Goal: Task Accomplishment & Management: Manage account settings

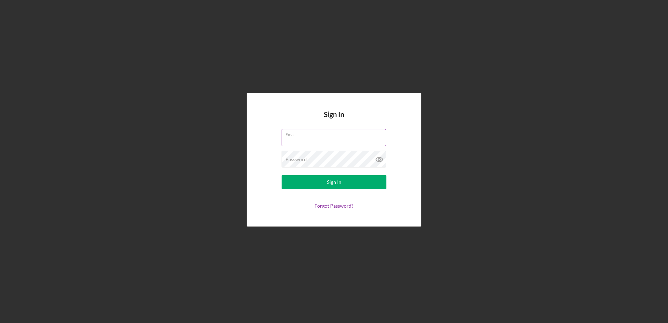
click at [330, 142] on input "Email" at bounding box center [334, 137] width 104 height 17
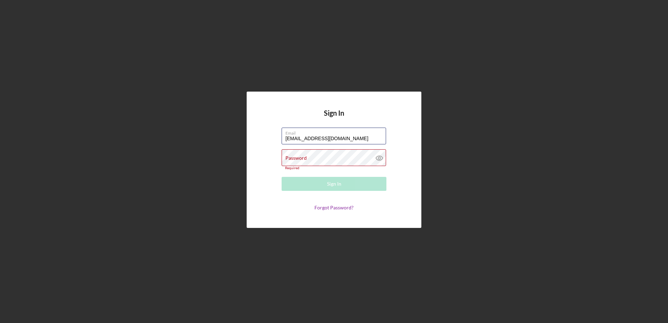
drag, startPoint x: 354, startPoint y: 140, endPoint x: 233, endPoint y: 141, distance: 120.9
click at [233, 141] on div "Sign In Email [EMAIL_ADDRESS][DOMAIN_NAME] Password Required Sign In Forgot Pas…" at bounding box center [333, 159] width 661 height 319
type input "[EMAIL_ADDRESS][DOMAIN_NAME]"
click at [345, 154] on div "Password Required" at bounding box center [334, 159] width 105 height 21
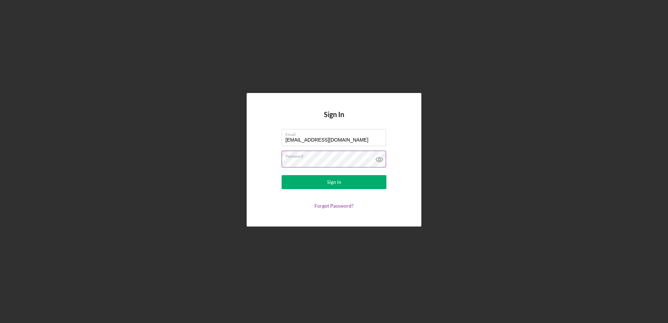
click at [282, 175] on button "Sign In" at bounding box center [334, 182] width 105 height 14
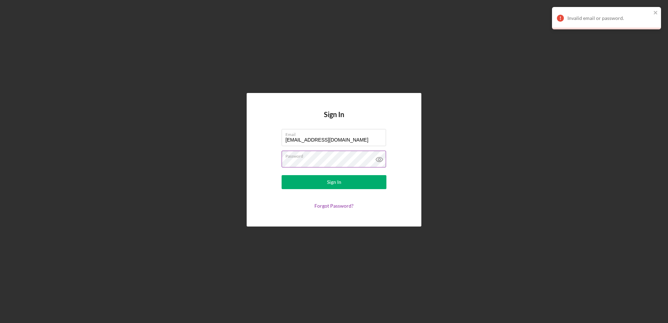
click at [378, 161] on icon at bounding box center [379, 159] width 7 height 5
click at [259, 151] on div "Sign In Email [EMAIL_ADDRESS][DOMAIN_NAME] Password Sign In Forgot Password?" at bounding box center [334, 159] width 175 height 133
click at [282, 175] on button "Sign In" at bounding box center [334, 182] width 105 height 14
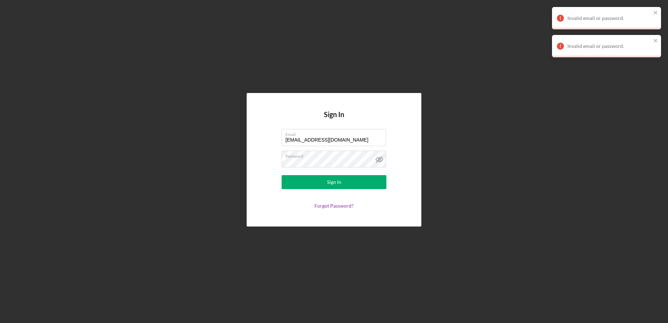
click at [339, 210] on div "Sign In Email [EMAIL_ADDRESS][DOMAIN_NAME] Password Sign In Forgot Password?" at bounding box center [334, 159] width 175 height 133
click at [335, 205] on link "Forgot Password?" at bounding box center [333, 206] width 39 height 6
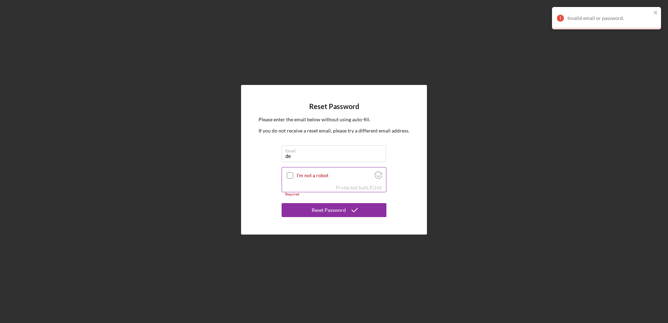
type input "[EMAIL_ADDRESS][DOMAIN_NAME]"
click at [293, 173] on div at bounding box center [290, 175] width 8 height 8
click at [288, 177] on input "I'm not a robot" at bounding box center [290, 175] width 6 height 6
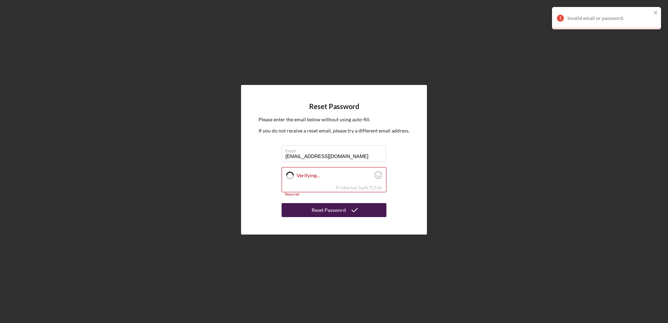
click at [318, 208] on div "Reset Password" at bounding box center [329, 210] width 34 height 14
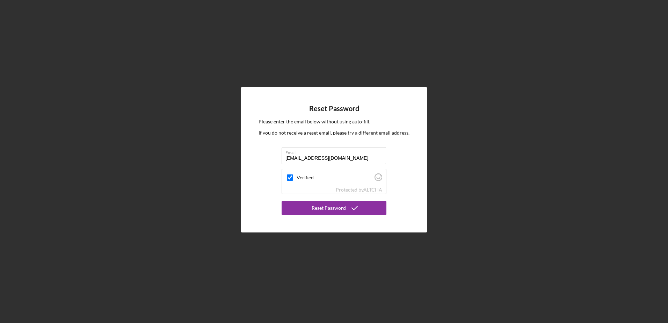
checkbox input "true"
click at [315, 208] on div "Reset Password" at bounding box center [329, 208] width 34 height 14
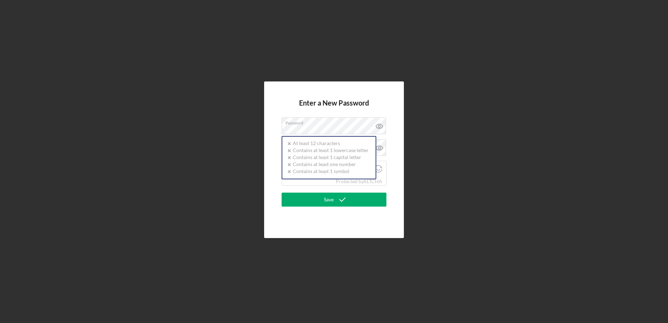
click at [296, 135] on form "Enter a New Password Password Icon/icon-validation-no At least 12 characters Ic…" at bounding box center [334, 160] width 105 height 122
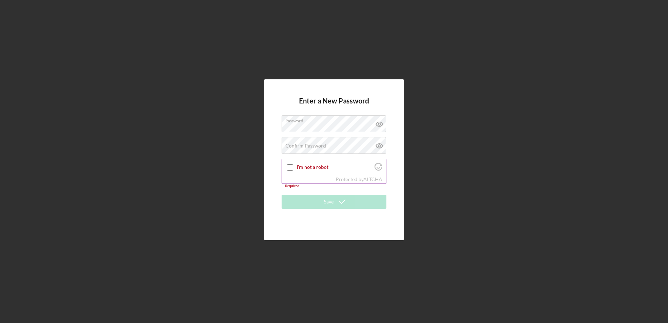
drag, startPoint x: 264, startPoint y: 178, endPoint x: 290, endPoint y: 160, distance: 31.7
click at [264, 177] on div "Enter a New Password Password Confirm Password Passwords do not match. I'm not …" at bounding box center [333, 159] width 661 height 319
click at [287, 170] on input "I'm not a robot" at bounding box center [290, 167] width 6 height 6
checkbox input "true"
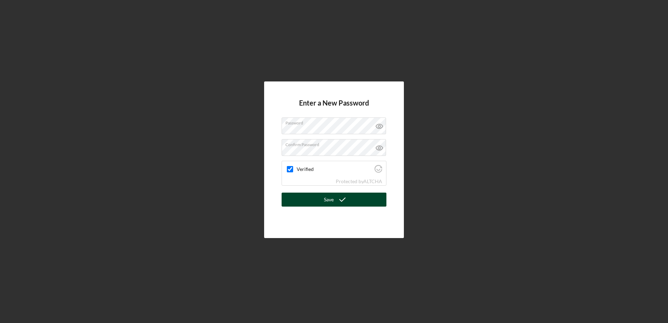
click at [324, 203] on button "Save" at bounding box center [334, 200] width 105 height 14
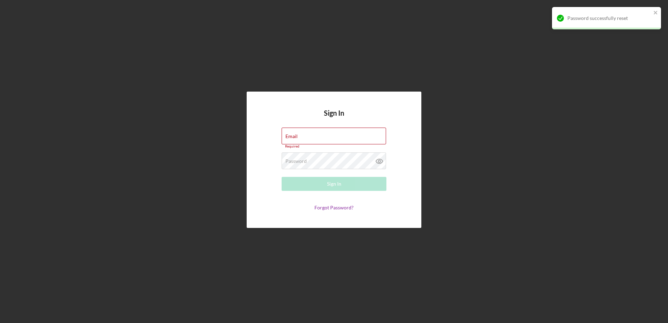
type input "[EMAIL_ADDRESS][DOMAIN_NAME]"
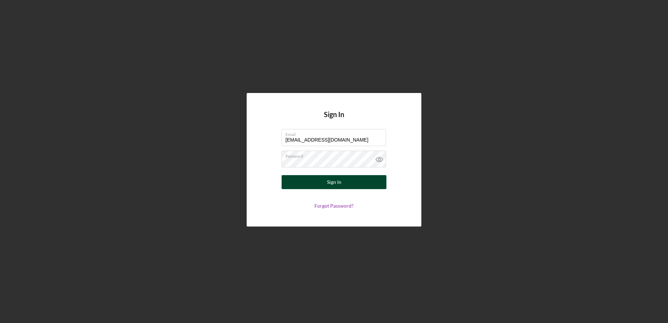
click at [321, 185] on button "Sign In" at bounding box center [334, 182] width 105 height 14
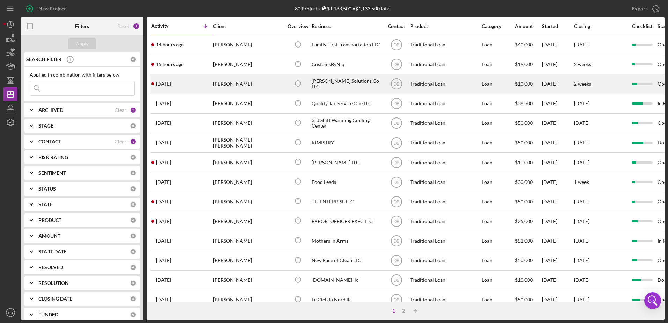
click at [261, 83] on div "[PERSON_NAME]" at bounding box center [248, 84] width 70 height 19
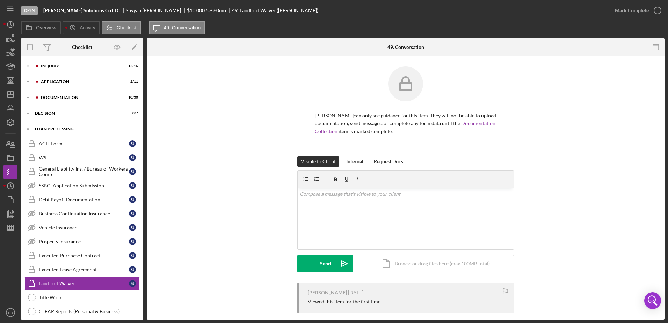
click at [32, 127] on icon "Icon/Expander" at bounding box center [28, 129] width 14 height 14
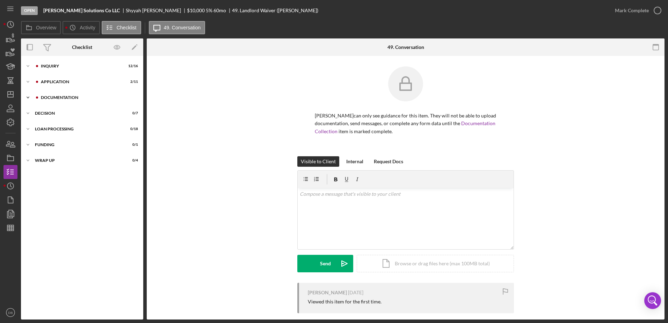
click at [30, 103] on icon "Icon/Expander" at bounding box center [28, 97] width 14 height 14
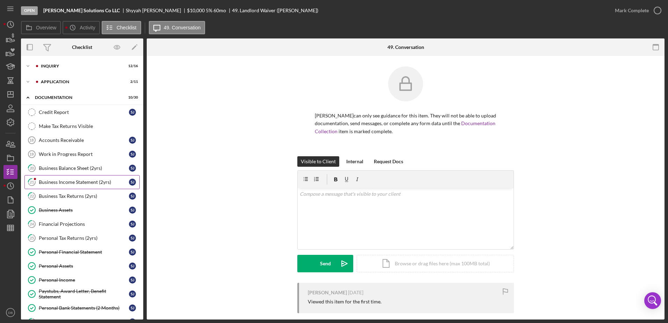
click at [94, 179] on div "Business Income Statement (2yrs)" at bounding box center [84, 182] width 90 height 6
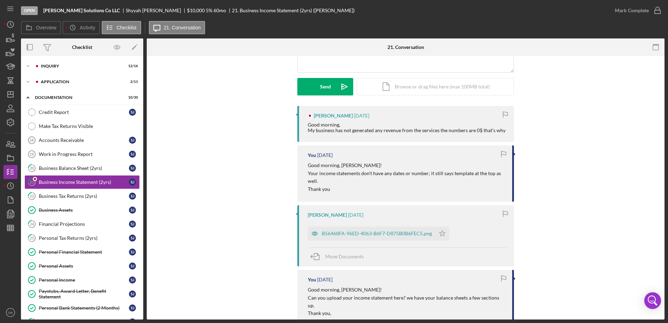
scroll to position [70, 0]
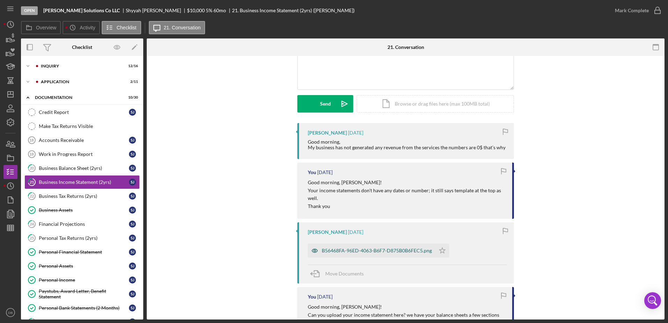
click at [390, 250] on div "B56468FA-96ED-4063-B6F7-D875B0B6FEC5.png" at bounding box center [377, 251] width 110 height 6
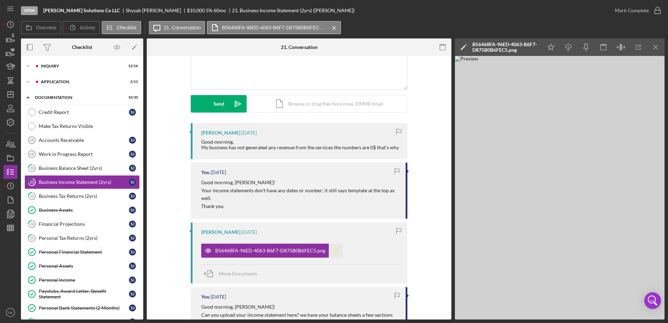
click at [331, 251] on icon "Icon/Star" at bounding box center [336, 251] width 14 height 14
click at [653, 9] on icon "button" at bounding box center [657, 10] width 17 height 17
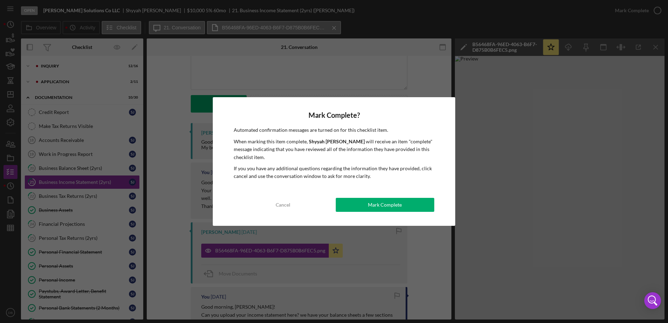
drag, startPoint x: 404, startPoint y: 206, endPoint x: 388, endPoint y: 203, distance: 16.0
click at [403, 206] on button "Mark Complete" at bounding box center [385, 205] width 99 height 14
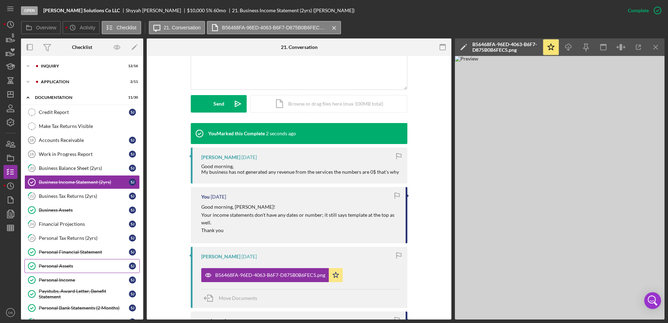
scroll to position [35, 0]
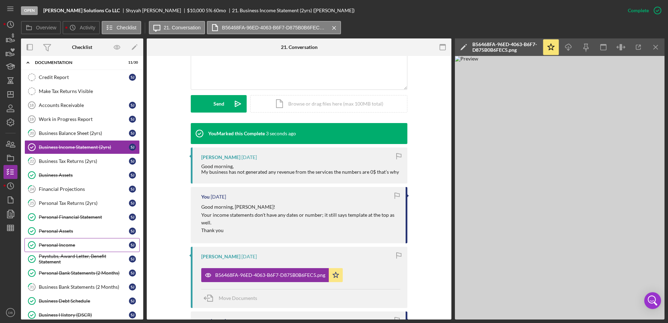
click at [71, 239] on link "Personal Income Personal Income [PERSON_NAME]" at bounding box center [81, 245] width 115 height 14
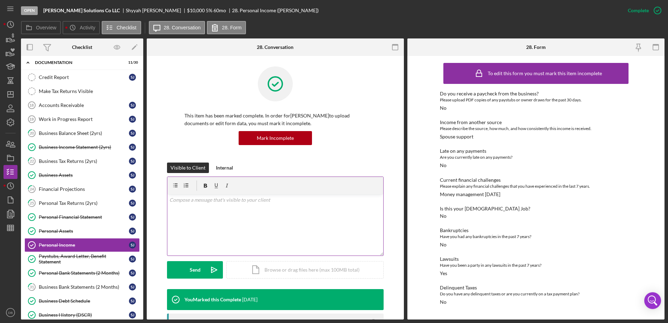
scroll to position [105, 0]
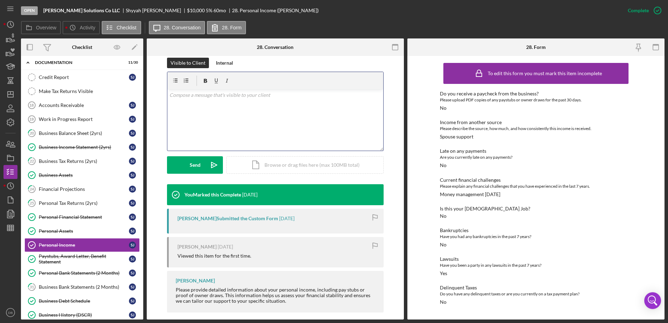
click at [297, 113] on div "v Color teal Color pink Remove color Add row above Add row below Add column bef…" at bounding box center [275, 119] width 216 height 61
click at [190, 114] on p "To confrim, you do not have any income outside of spousal support? is there an …" at bounding box center [275, 119] width 212 height 16
click at [307, 134] on p at bounding box center [275, 133] width 212 height 8
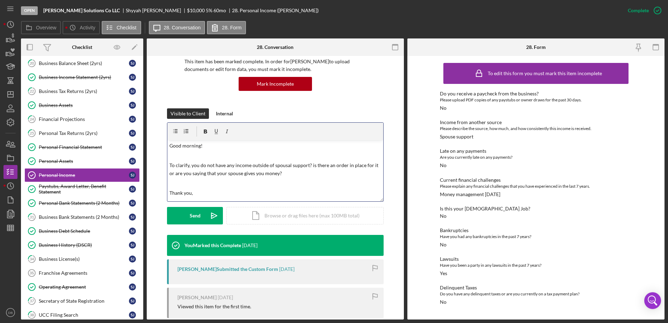
scroll to position [70, 0]
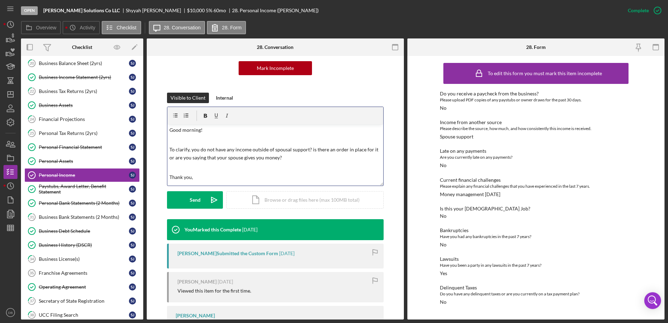
click at [306, 150] on p "To clarify, you do not have any income outside of spousal support? is there an …" at bounding box center [275, 154] width 212 height 16
click at [244, 158] on p "To clarify, you do not have any income outside of spousal support? or do you ha…" at bounding box center [275, 154] width 212 height 16
click at [312, 171] on p at bounding box center [275, 175] width 212 height 8
click at [345, 149] on p "To clarify, you do not have any income outside of spousal support? or do you ha…" at bounding box center [275, 157] width 212 height 23
click at [190, 195] on div "Send" at bounding box center [195, 199] width 11 height 17
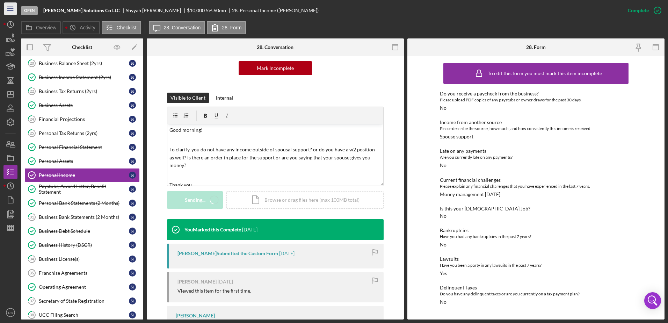
click at [5, 15] on icon "Icon/Menu" at bounding box center [11, 9] width 16 height 16
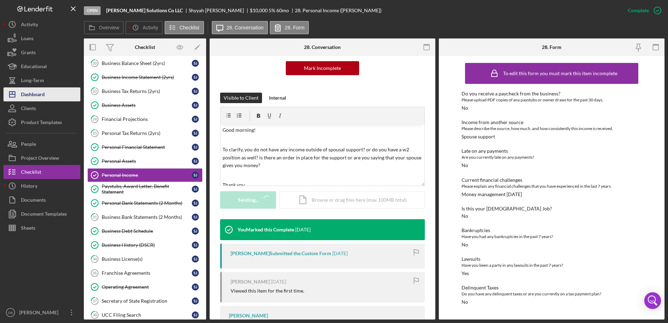
click at [49, 96] on button "Icon/Dashboard Dashboard" at bounding box center [41, 94] width 77 height 14
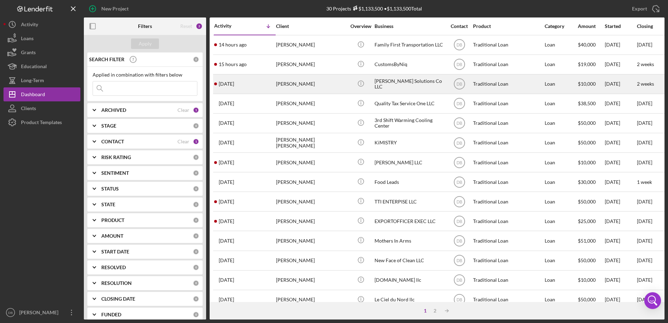
click at [242, 81] on div "[DATE] [PERSON_NAME]" at bounding box center [244, 84] width 61 height 19
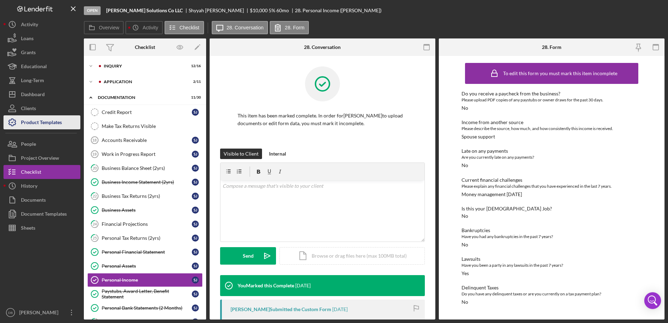
scroll to position [92, 0]
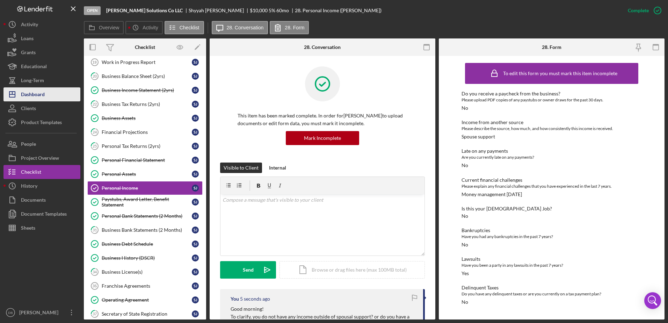
click at [42, 88] on div "Dashboard" at bounding box center [33, 95] width 24 height 16
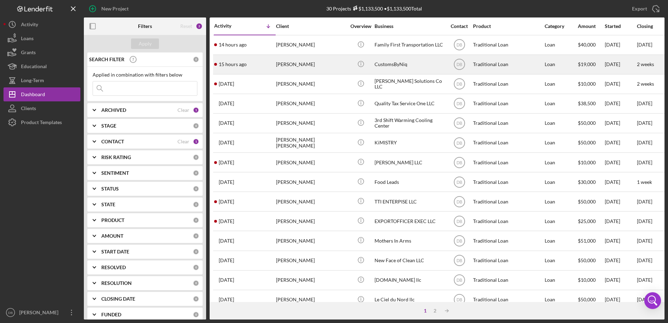
click at [257, 71] on div "15 hours ago [PERSON_NAME]" at bounding box center [244, 64] width 61 height 19
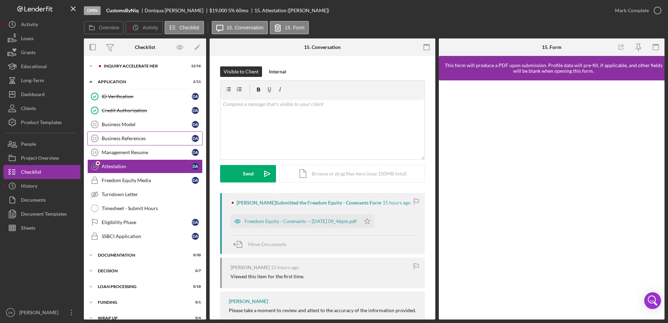
click at [110, 140] on div "Business References" at bounding box center [147, 139] width 90 height 6
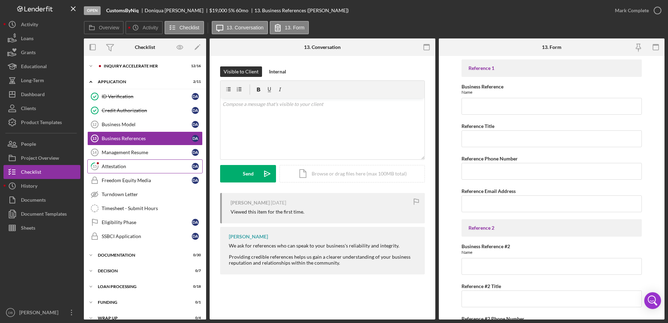
click at [123, 164] on div "Attestation" at bounding box center [147, 167] width 90 height 6
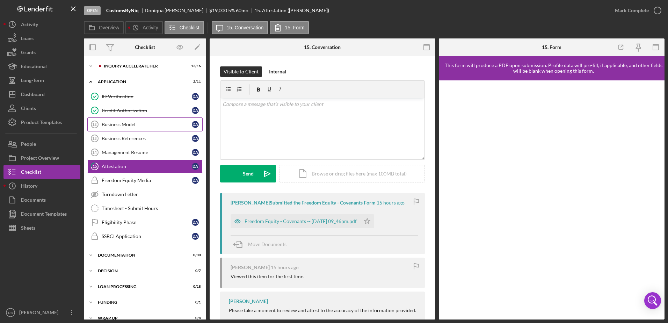
click at [116, 121] on link "Business Model 12 Business Model D A" at bounding box center [144, 124] width 115 height 14
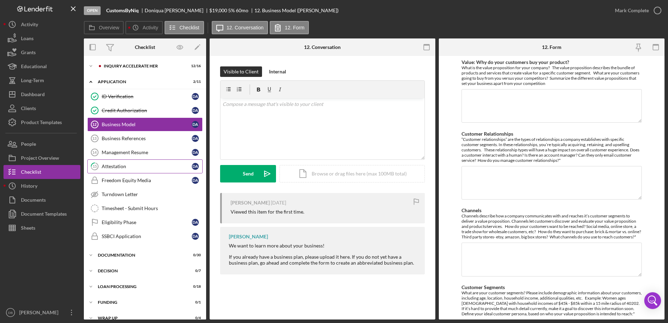
click at [129, 167] on div "Attestation" at bounding box center [147, 167] width 90 height 6
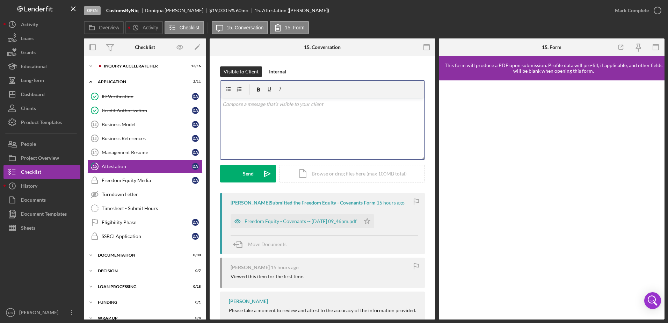
click at [273, 124] on div "v Color teal Color pink Remove color Add row above Add row below Add column bef…" at bounding box center [322, 128] width 204 height 61
click at [245, 151] on p "Thank you ." at bounding box center [323, 151] width 200 height 8
click at [251, 150] on p "Thank you ." at bounding box center [323, 151] width 200 height 8
click at [328, 145] on div "v Color teal Color pink Remove color Add row above Add row below Add column bef…" at bounding box center [322, 128] width 204 height 61
click at [346, 137] on p at bounding box center [323, 141] width 200 height 8
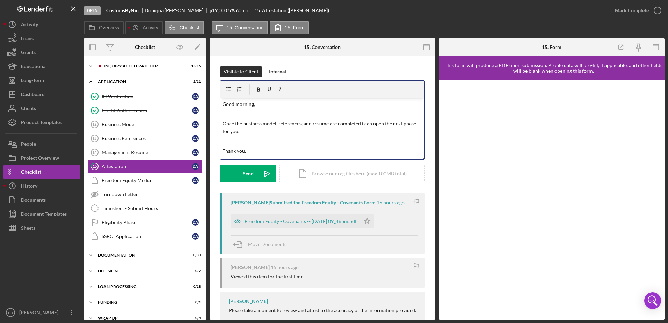
click at [268, 103] on p "Good morning," at bounding box center [323, 104] width 200 height 8
click at [358, 125] on p "Once the business model, references, and resume are completed i can open the ne…" at bounding box center [323, 128] width 200 height 16
click at [248, 177] on div "Send" at bounding box center [248, 173] width 11 height 17
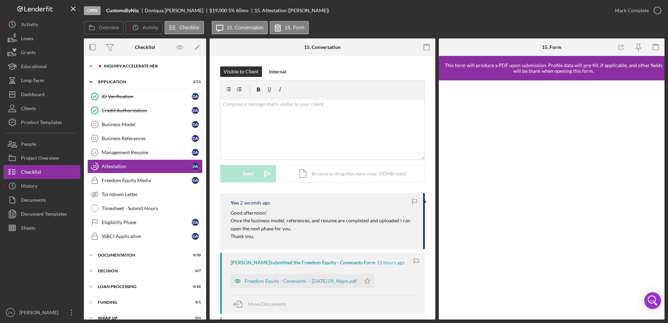
click at [107, 65] on div "Inquiry Accelerate Her" at bounding box center [151, 66] width 94 height 4
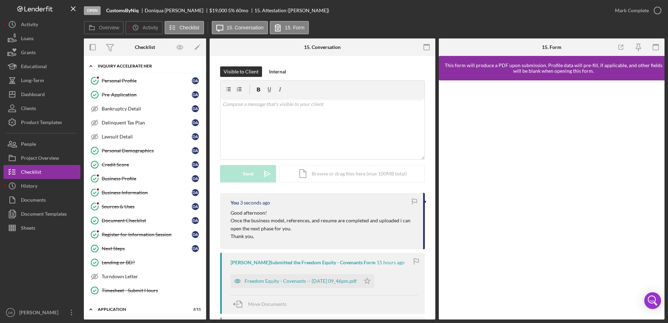
click at [107, 65] on div "Inquiry Accelerate Her" at bounding box center [148, 66] width 100 height 4
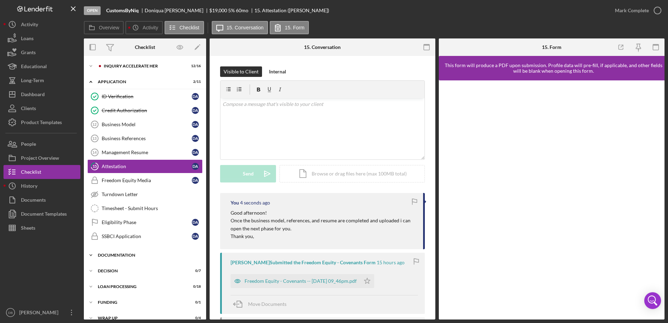
click at [118, 252] on div "Icon/Expander Documentation 0 / 30" at bounding box center [145, 255] width 122 height 14
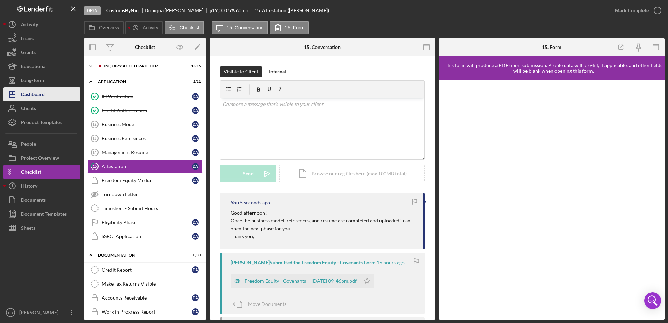
click at [37, 90] on div "Dashboard" at bounding box center [33, 95] width 24 height 16
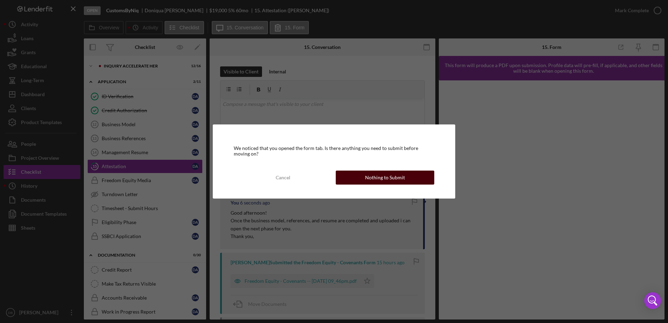
click at [397, 177] on div "Nothing to Submit" at bounding box center [385, 178] width 40 height 14
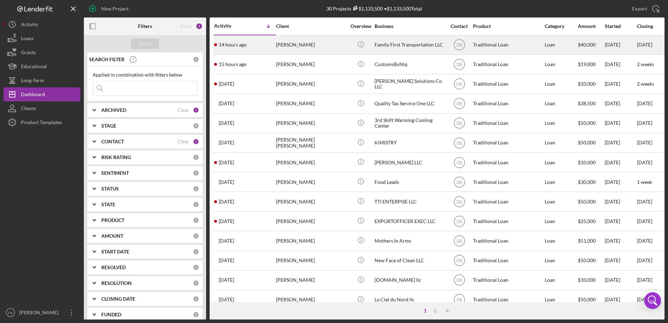
click at [268, 45] on div "14 hours ago [PERSON_NAME]" at bounding box center [244, 45] width 61 height 19
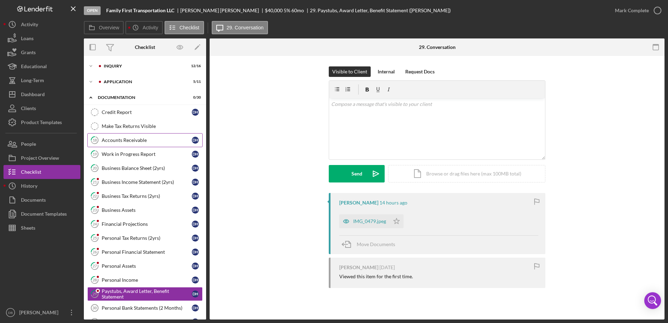
click at [125, 140] on div "Accounts Receivable" at bounding box center [147, 140] width 90 height 6
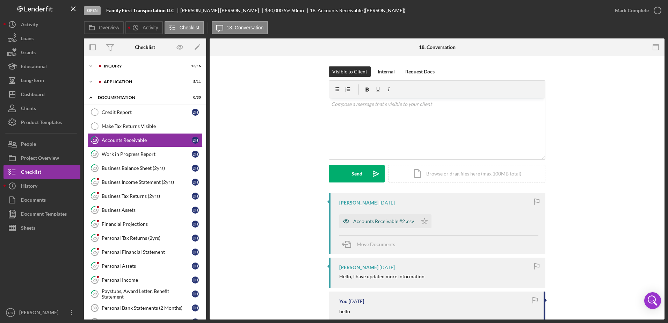
click at [393, 221] on div "Accounts Receivable #2 .csv" at bounding box center [383, 221] width 61 height 6
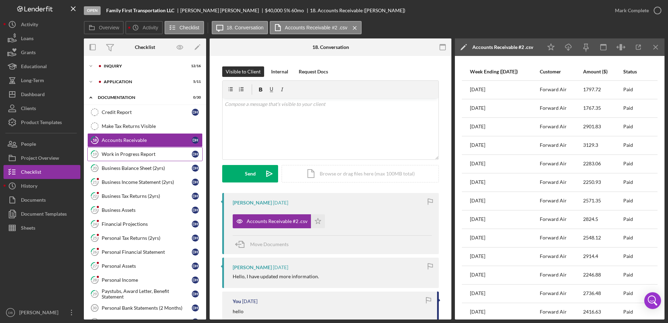
click at [140, 154] on div "Work in Progress Report" at bounding box center [147, 154] width 90 height 6
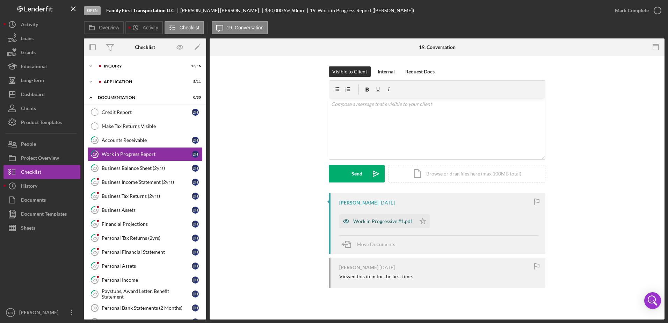
click at [391, 222] on div "Work in Progressive #1.pdf" at bounding box center [382, 221] width 59 height 6
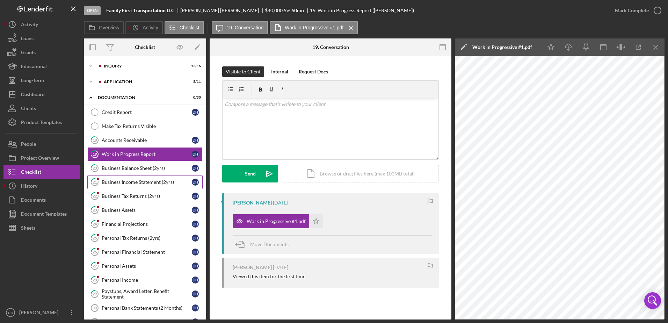
click at [145, 180] on div "Business Income Statement (2yrs)" at bounding box center [147, 182] width 90 height 6
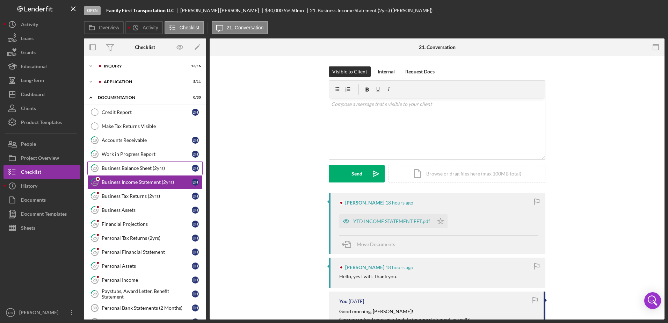
click at [142, 167] on div "Business Balance Sheet (2yrs)" at bounding box center [147, 168] width 90 height 6
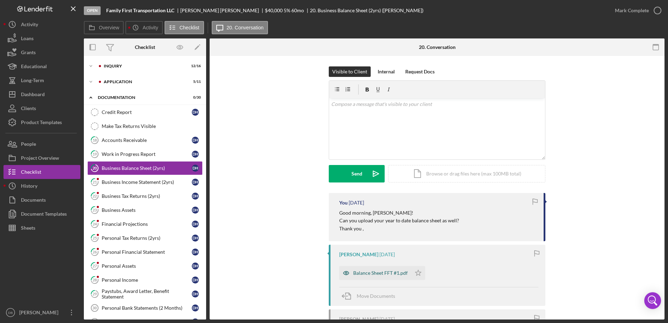
click at [370, 271] on div "Balance Sheet FFT #1.pdf" at bounding box center [380, 273] width 55 height 6
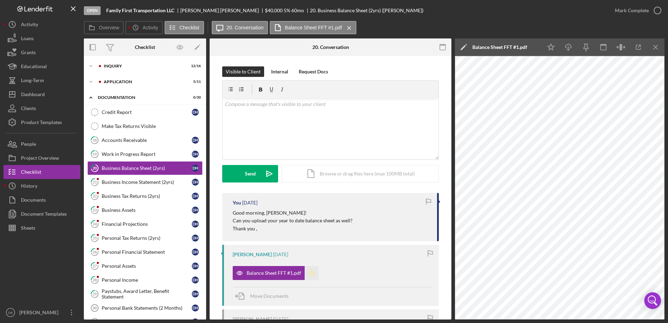
click at [309, 271] on icon "Icon/Star" at bounding box center [312, 273] width 14 height 14
click at [112, 185] on link "21 Business Income Statement (2yrs) D H" at bounding box center [144, 182] width 115 height 14
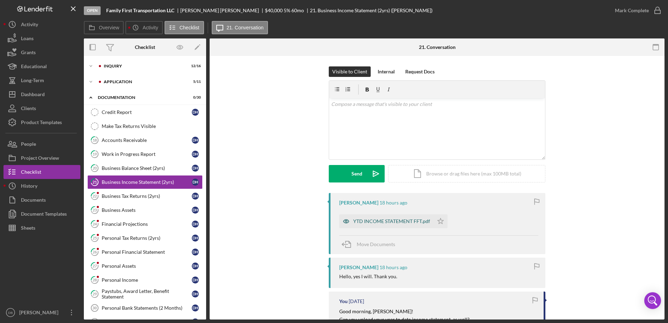
click at [363, 220] on div "YTD INCOME STATEMENT FFT.pdf" at bounding box center [391, 221] width 77 height 6
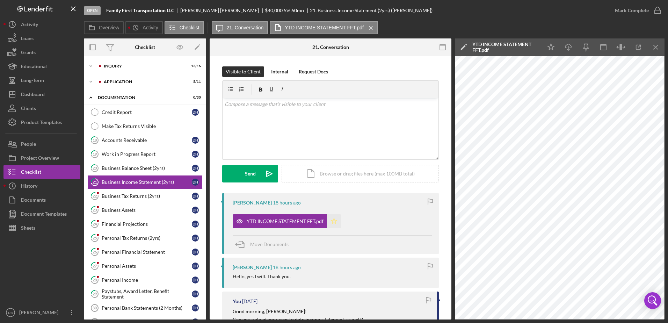
click at [336, 224] on icon "Icon/Star" at bounding box center [334, 221] width 14 height 14
click at [152, 196] on div "Business Tax Returns (2yrs)" at bounding box center [147, 196] width 90 height 6
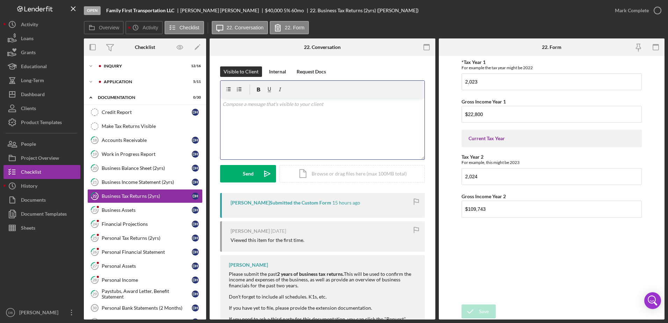
click at [320, 131] on div "v Color teal Color pink Remove color Add row above Add row below Add column bef…" at bounding box center [322, 128] width 204 height 61
click at [318, 125] on p "Do you file business taxes or a schedule C?" at bounding box center [323, 124] width 200 height 8
click at [235, 172] on button "Send Icon/icon-invite-send" at bounding box center [248, 173] width 56 height 17
click at [154, 213] on link "23 Business Assets D H" at bounding box center [144, 210] width 115 height 14
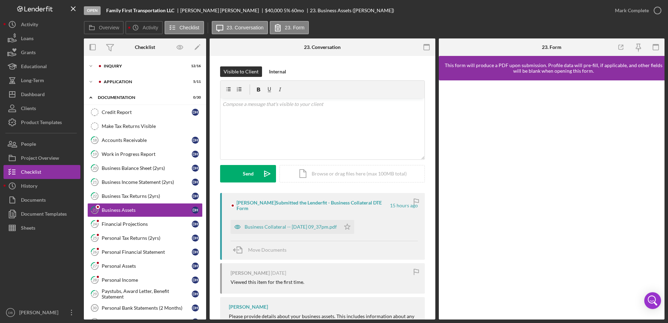
click at [288, 235] on div "[PERSON_NAME] Submitted the Lenderfit - Business Collateral DTE Form 15 hours a…" at bounding box center [322, 226] width 205 height 67
click at [281, 227] on div "Business Collateral -- [DATE] 09_37pm.pdf" at bounding box center [291, 227] width 92 height 6
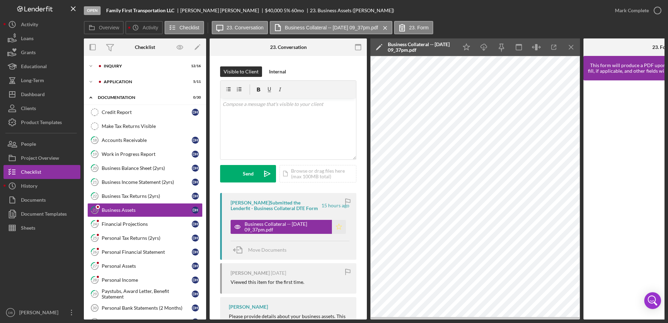
click at [335, 234] on div "[PERSON_NAME] Submitted the Lenderfit - Business Collateral DTE Form 15 hours a…" at bounding box center [288, 226] width 136 height 67
click at [336, 227] on polygon "button" at bounding box center [339, 227] width 6 height 6
click at [645, 15] on div "Mark Complete" at bounding box center [632, 10] width 34 height 14
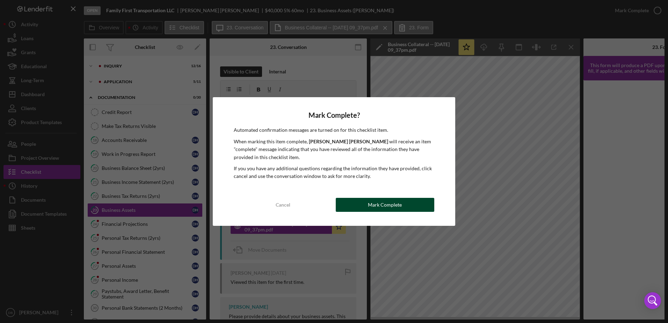
click at [416, 205] on button "Mark Complete" at bounding box center [385, 205] width 99 height 14
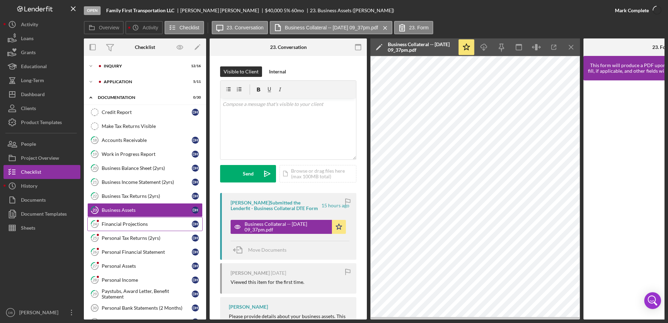
click at [164, 226] on div "Financial Projections" at bounding box center [147, 224] width 90 height 6
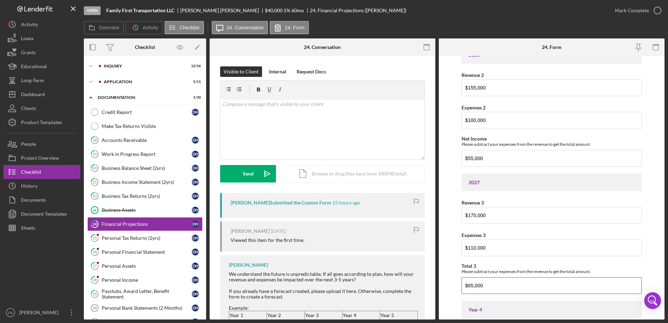
scroll to position [268, 0]
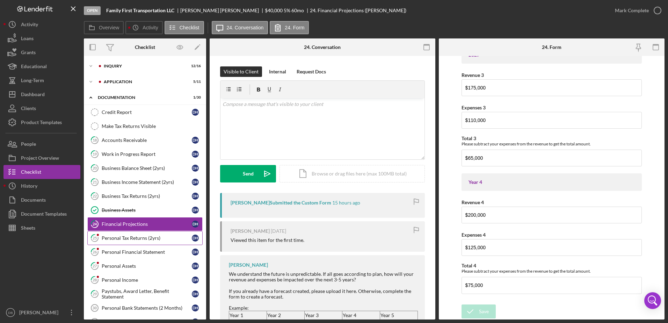
click at [135, 238] on div "Personal Tax Returns (2yrs)" at bounding box center [147, 238] width 90 height 6
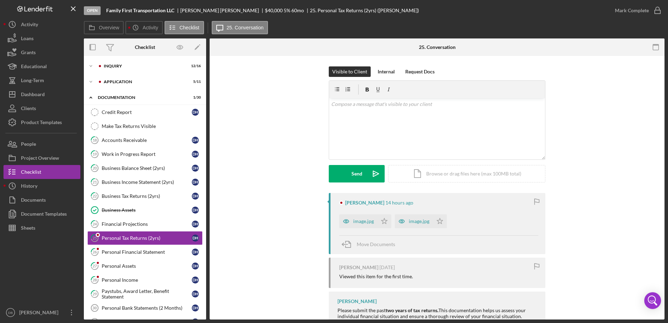
click at [368, 214] on div "image.jpg Icon/Star" at bounding box center [367, 219] width 56 height 17
click at [363, 218] on div "image.jpg" at bounding box center [363, 221] width 21 height 6
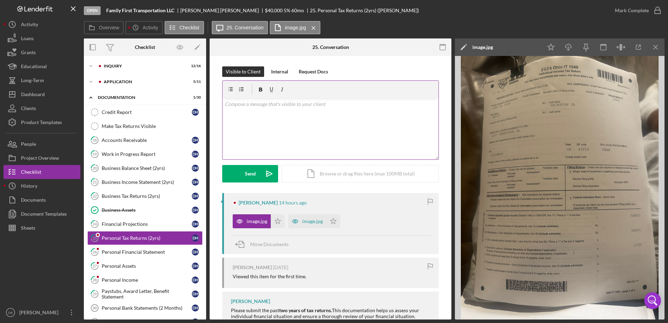
click at [340, 137] on div "v Color teal Color pink Remove color Add row above Add row below Add column bef…" at bounding box center [331, 128] width 216 height 61
click at [225, 122] on p "please provide full copies of returns for review." at bounding box center [331, 124] width 212 height 8
click at [263, 122] on p "Please provide full copies of returns for review." at bounding box center [331, 124] width 212 height 8
drag, startPoint x: 298, startPoint y: 124, endPoint x: 269, endPoint y: 118, distance: 29.5
click at [278, 125] on p "Please provide full returns copies of returns for review." at bounding box center [331, 124] width 212 height 8
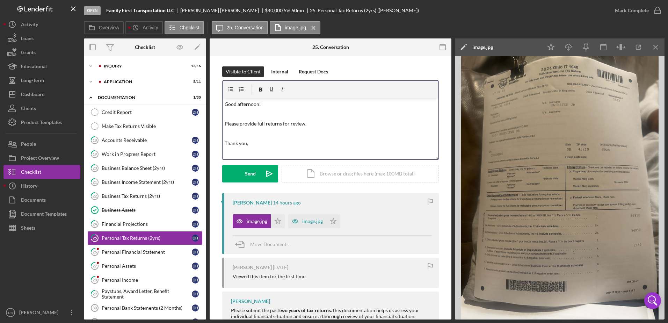
click at [298, 126] on p "Please provide full returns for review." at bounding box center [331, 124] width 212 height 8
click at [259, 141] on p "Thank you," at bounding box center [331, 143] width 212 height 8
click at [255, 123] on p "Please provide full returns for review." at bounding box center [331, 124] width 212 height 8
click at [288, 124] on p "Please provide the full returns for review." at bounding box center [331, 124] width 212 height 8
drag, startPoint x: 369, startPoint y: 132, endPoint x: 357, endPoint y: 132, distance: 11.2
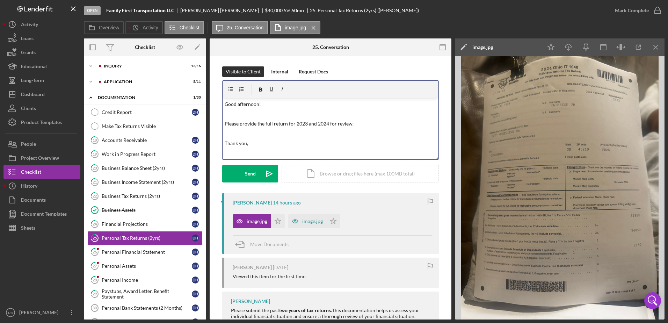
click at [369, 131] on p at bounding box center [331, 134] width 212 height 8
click at [364, 125] on p "Please provide the full return for 2023 and 2024 for review." at bounding box center [331, 124] width 212 height 8
drag, startPoint x: 272, startPoint y: 138, endPoint x: 203, endPoint y: 97, distance: 80.1
click at [203, 97] on div "Overview Internal Workflow Stage Open Icon/Dropdown Arrow Archive (can unarchiv…" at bounding box center [374, 178] width 581 height 281
copy div "Good afternoon! Please provide the full return for 2023 and 2024 for review. (s…"
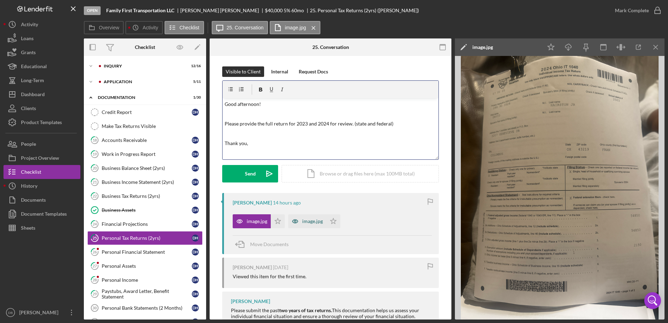
click at [309, 220] on div "image.jpg" at bounding box center [312, 221] width 21 height 6
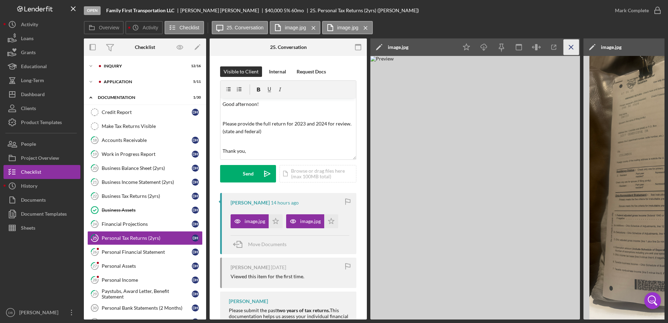
click at [567, 48] on icon "Icon/Menu Close" at bounding box center [572, 47] width 16 height 16
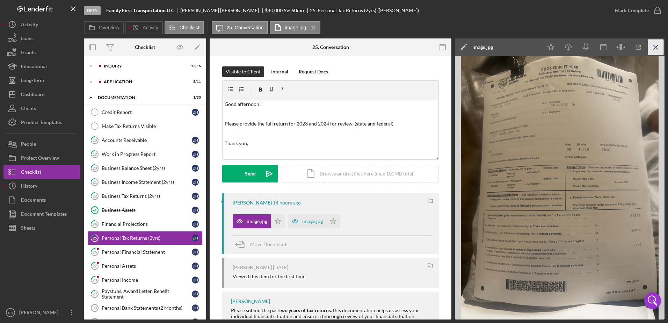
click at [649, 44] on icon "Icon/Menu Close" at bounding box center [656, 47] width 16 height 16
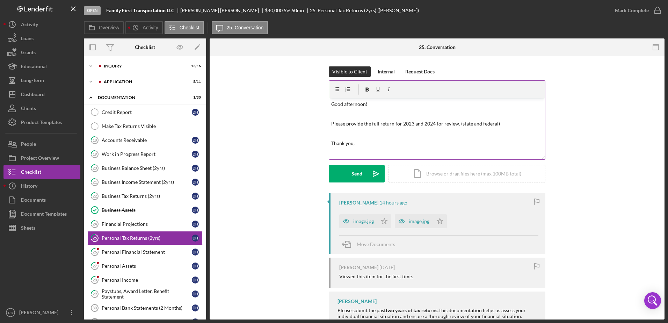
click at [418, 137] on p at bounding box center [437, 134] width 212 height 8
click at [360, 172] on div "Send" at bounding box center [356, 173] width 11 height 17
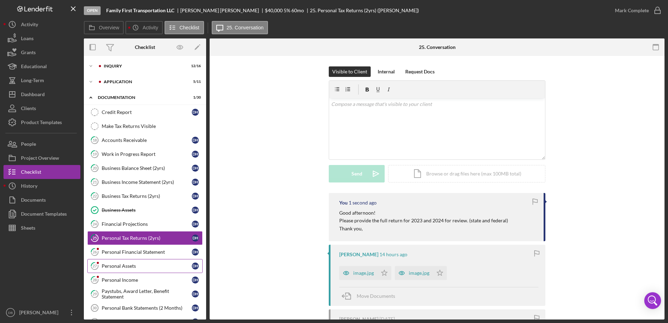
click at [135, 260] on link "27 Personal Assets D H" at bounding box center [144, 266] width 115 height 14
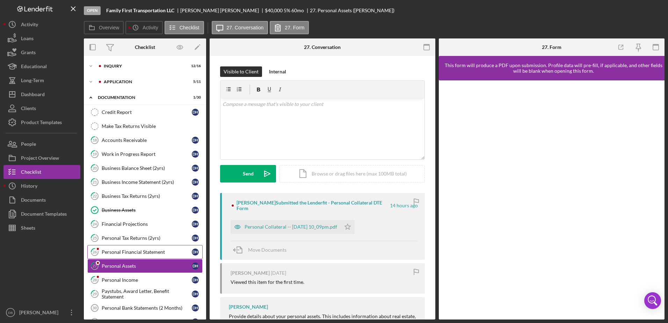
click at [136, 254] on div "Personal Financial Statement" at bounding box center [147, 252] width 90 height 6
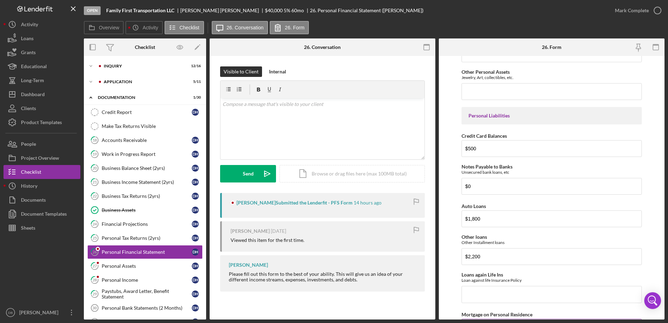
scroll to position [489, 0]
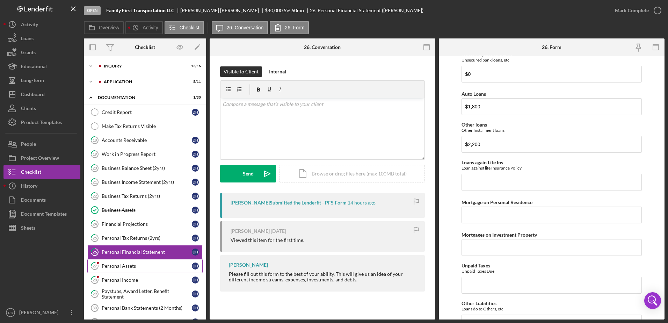
drag, startPoint x: 147, startPoint y: 269, endPoint x: 143, endPoint y: 269, distance: 3.9
click at [146, 269] on div "Personal Assets" at bounding box center [147, 266] width 90 height 6
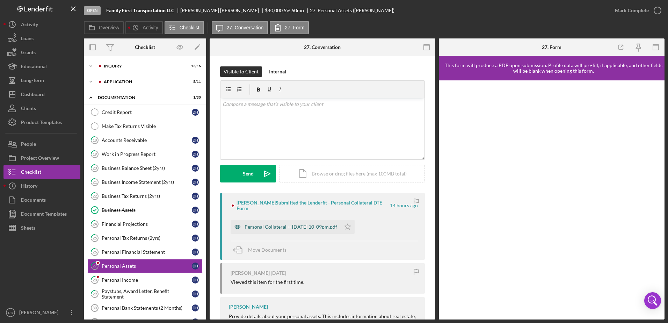
click at [313, 232] on div "Personal Collateral -- [DATE] 10_09pm.pdf" at bounding box center [286, 227] width 110 height 14
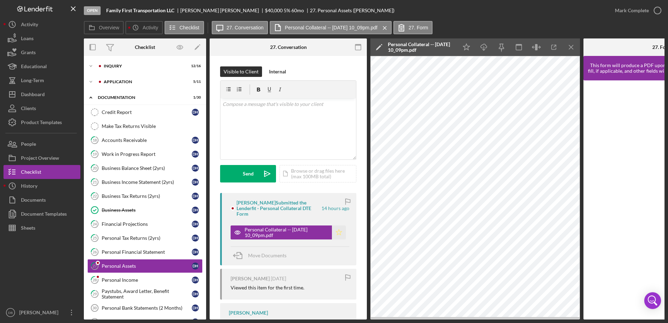
click at [335, 231] on icon "Icon/Star" at bounding box center [339, 232] width 14 height 14
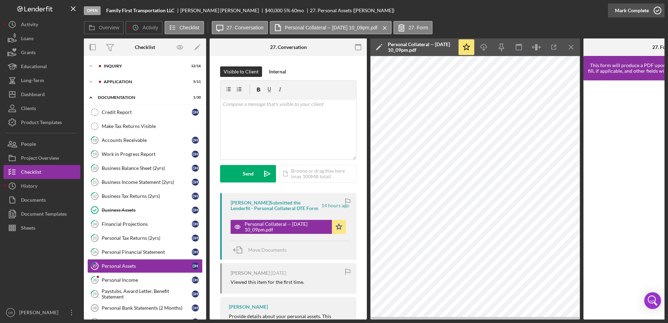
click at [650, 6] on icon "button" at bounding box center [657, 10] width 17 height 17
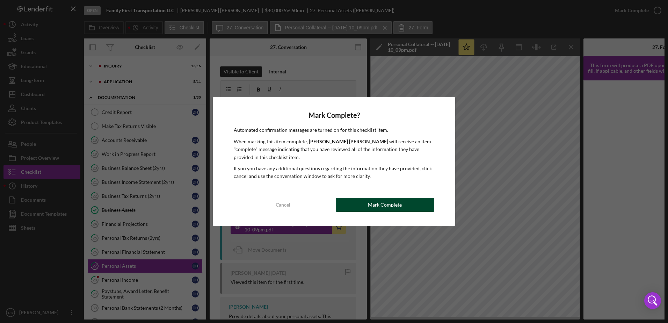
click at [393, 206] on div "Mark Complete" at bounding box center [385, 205] width 34 height 14
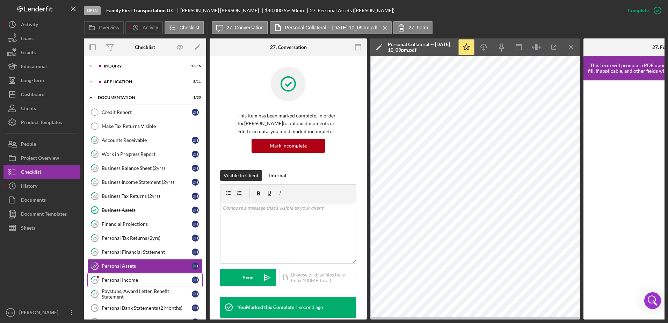
click at [153, 279] on div "Personal Income" at bounding box center [147, 280] width 90 height 6
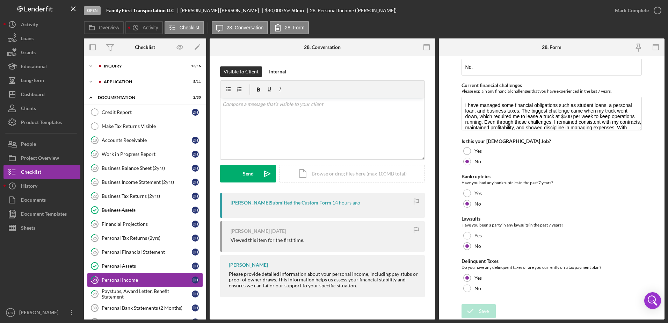
scroll to position [70, 0]
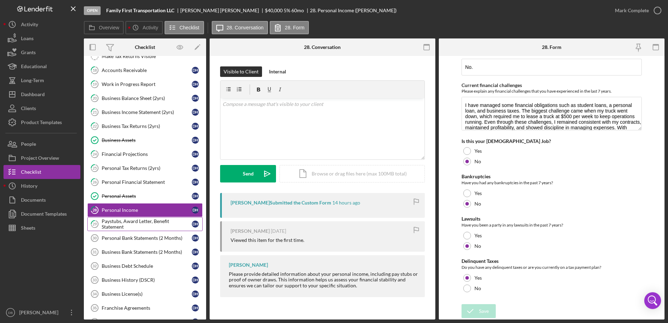
click at [147, 225] on div "Paystubs, Award Letter, Benefit Statement" at bounding box center [147, 223] width 90 height 11
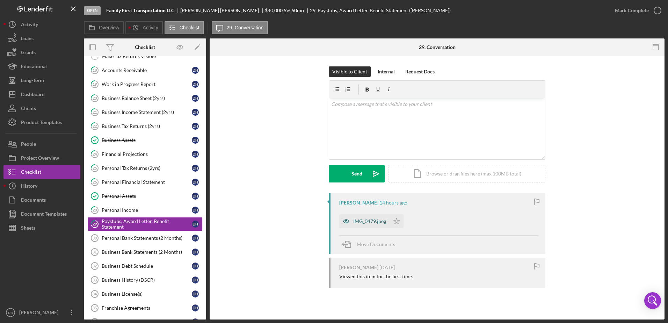
click at [352, 218] on icon "button" at bounding box center [346, 221] width 14 height 14
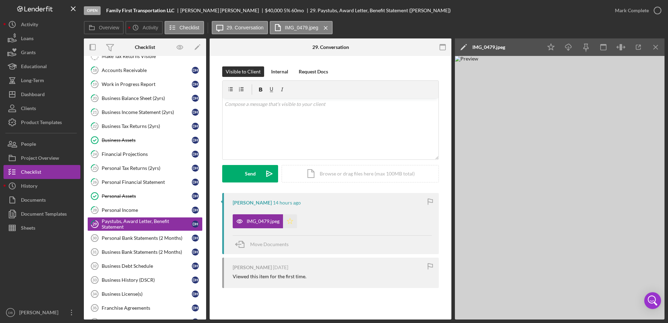
click at [294, 221] on icon "Icon/Star" at bounding box center [290, 221] width 14 height 14
click at [623, 11] on div "Mark Complete" at bounding box center [632, 10] width 34 height 14
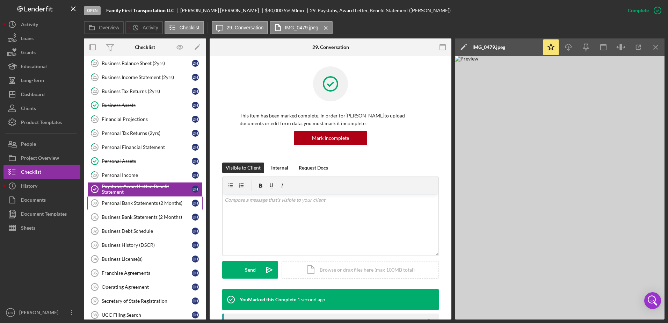
click at [148, 198] on link "Personal Bank Statements (2 Months) 30 Personal Bank Statements (2 Months) D H" at bounding box center [144, 203] width 115 height 14
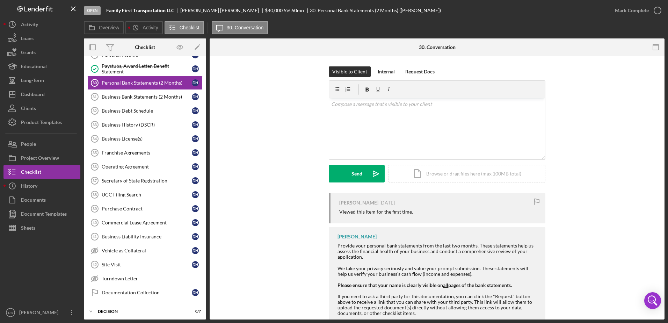
scroll to position [245, 0]
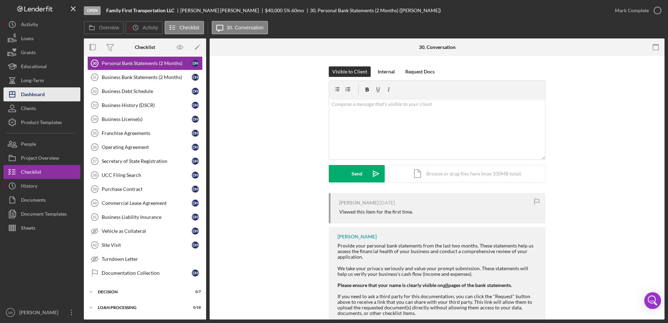
click at [35, 95] on div "Dashboard" at bounding box center [33, 95] width 24 height 16
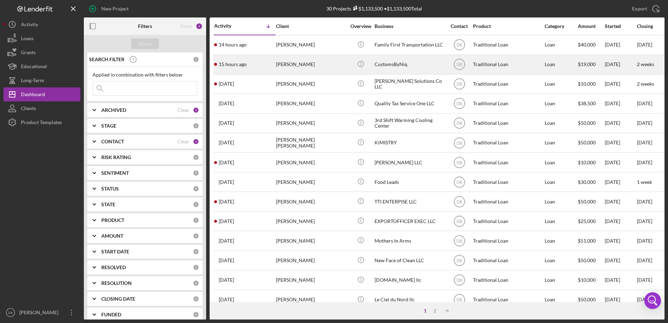
click at [299, 66] on div "[PERSON_NAME]" at bounding box center [311, 64] width 70 height 19
